Goal: Transaction & Acquisition: Obtain resource

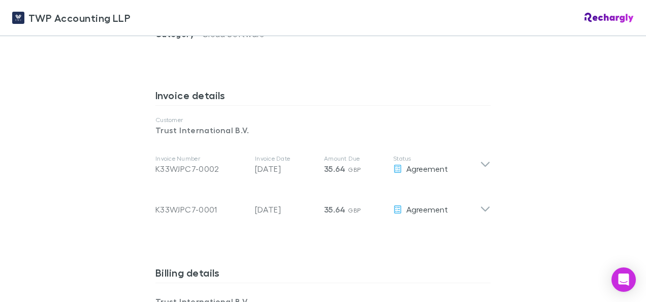
scroll to position [559, 0]
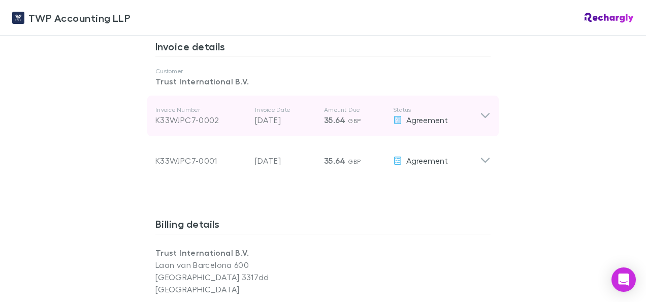
click at [481, 110] on icon at bounding box center [485, 116] width 11 height 12
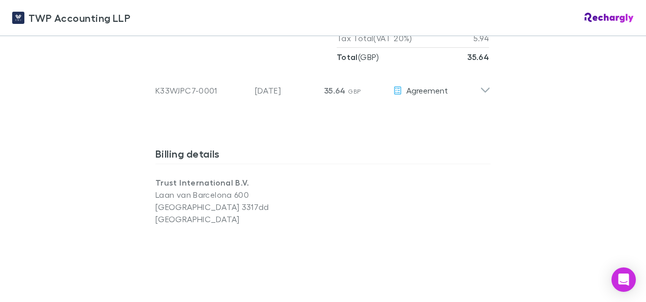
scroll to position [508, 0]
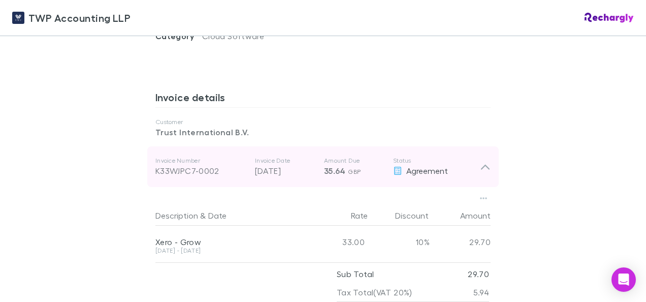
click at [183, 165] on div "K33WJPC7-0002" at bounding box center [200, 171] width 91 height 12
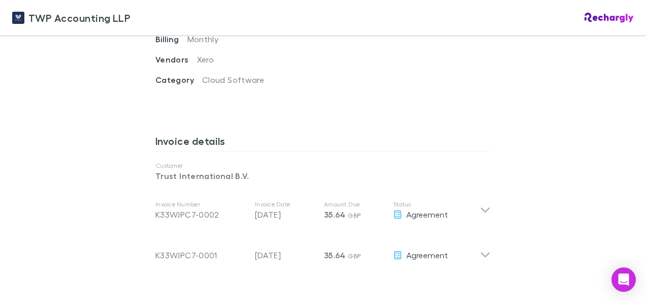
scroll to position [490, 0]
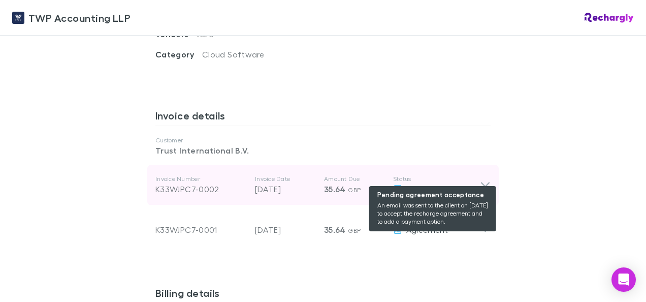
click at [442, 184] on span "Agreement" at bounding box center [428, 189] width 42 height 10
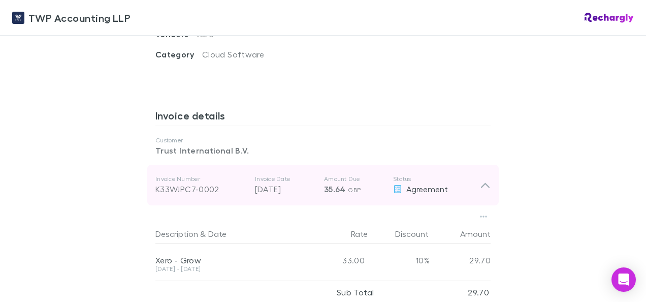
click at [177, 183] on div "K33WJPC7-0002" at bounding box center [200, 189] width 91 height 12
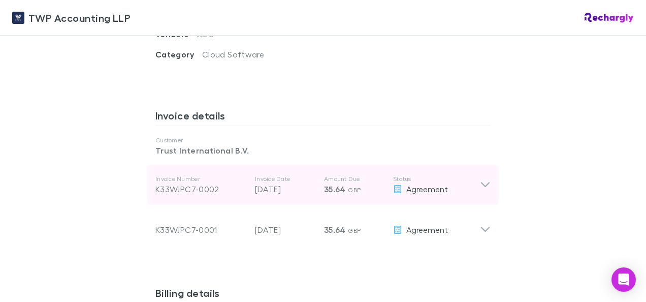
click at [177, 183] on div "K33WJPC7-0002" at bounding box center [200, 189] width 91 height 12
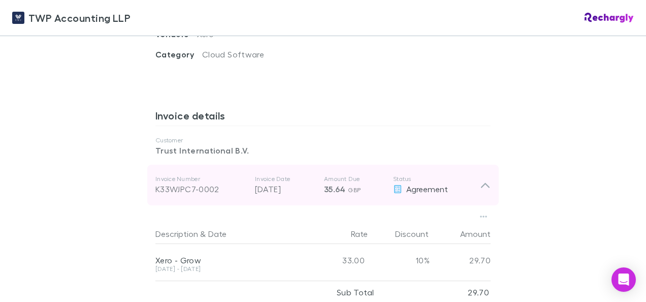
click at [179, 183] on div "K33WJPC7-0002" at bounding box center [200, 189] width 91 height 12
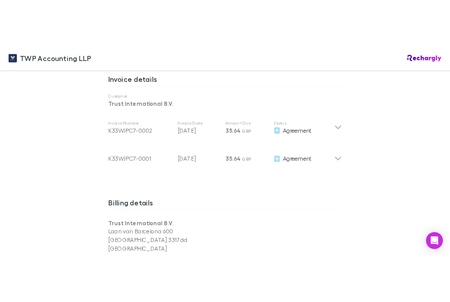
scroll to position [559, 0]
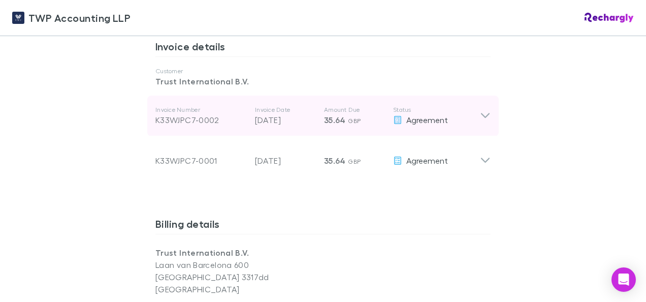
click at [203, 114] on div "K33WJPC7-0002" at bounding box center [200, 120] width 91 height 12
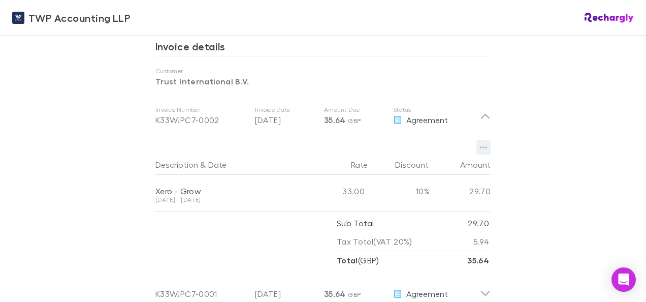
click at [480, 143] on icon "button" at bounding box center [483, 147] width 7 height 8
click at [408, 153] on p "Download PDF" at bounding box center [416, 154] width 123 height 12
